Goal: Find specific page/section

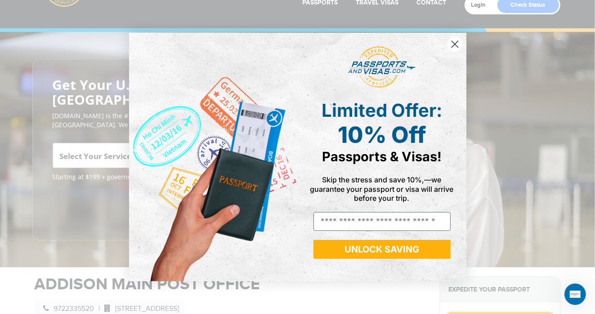
click at [454, 43] on circle "Close dialog" at bounding box center [454, 44] width 15 height 15
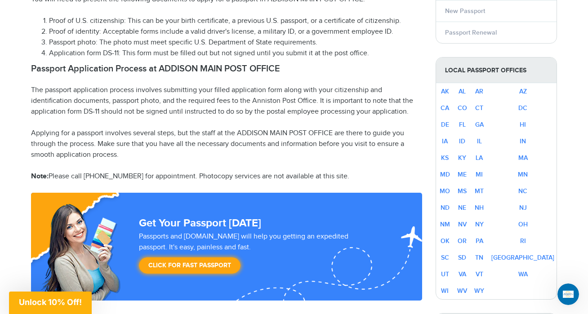
scroll to position [524, 0]
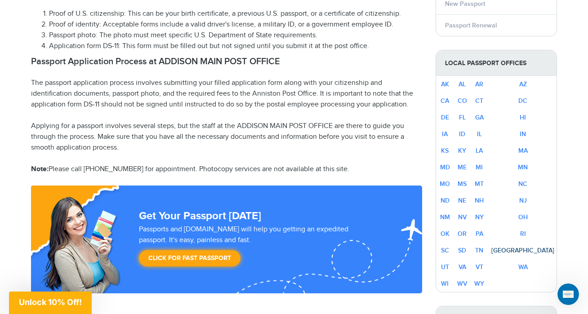
click at [545, 247] on link "[GEOGRAPHIC_DATA]" at bounding box center [522, 251] width 63 height 8
